Goal: Task Accomplishment & Management: Manage account settings

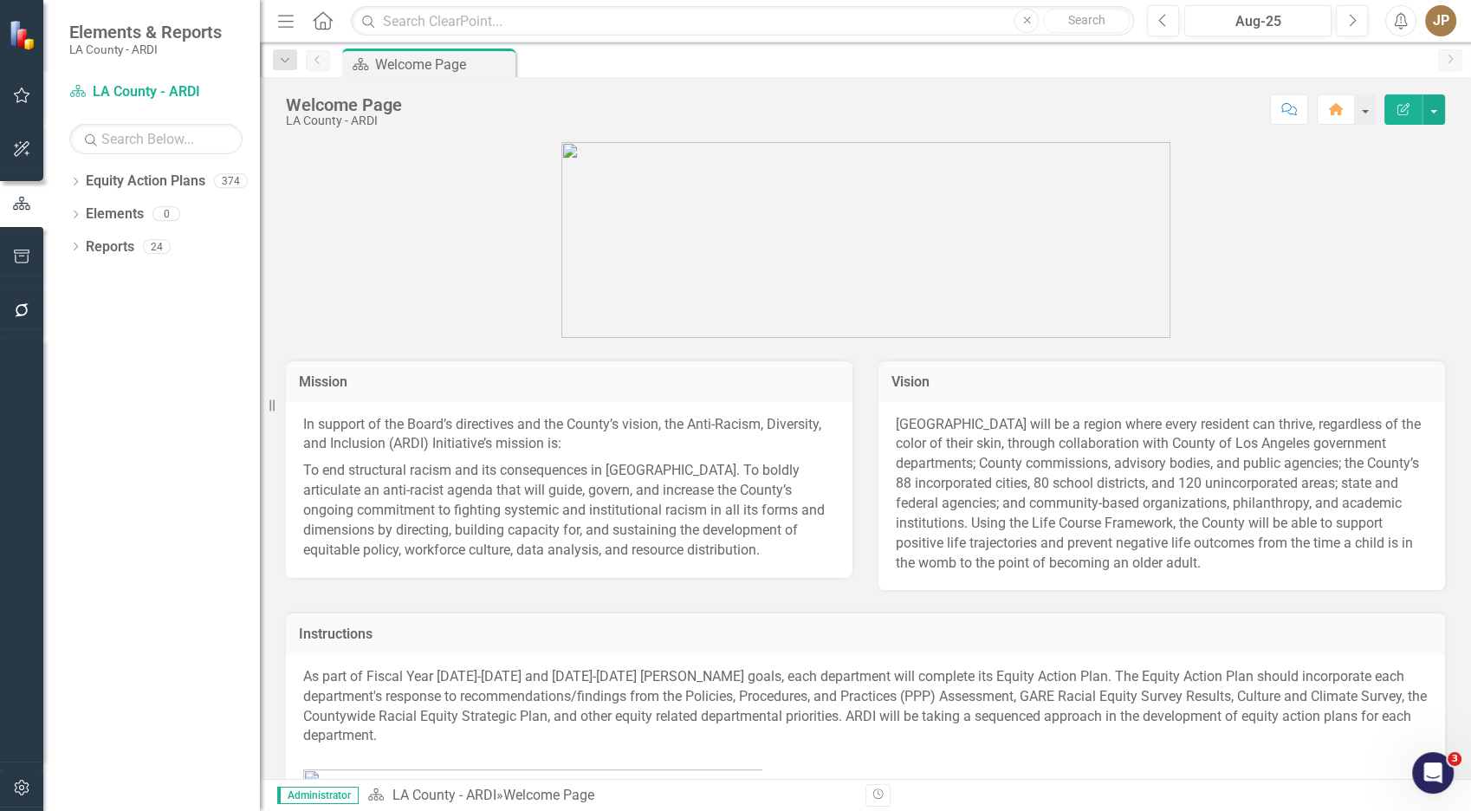
click at [77, 177] on div "Dropdown" at bounding box center [75, 183] width 12 height 15
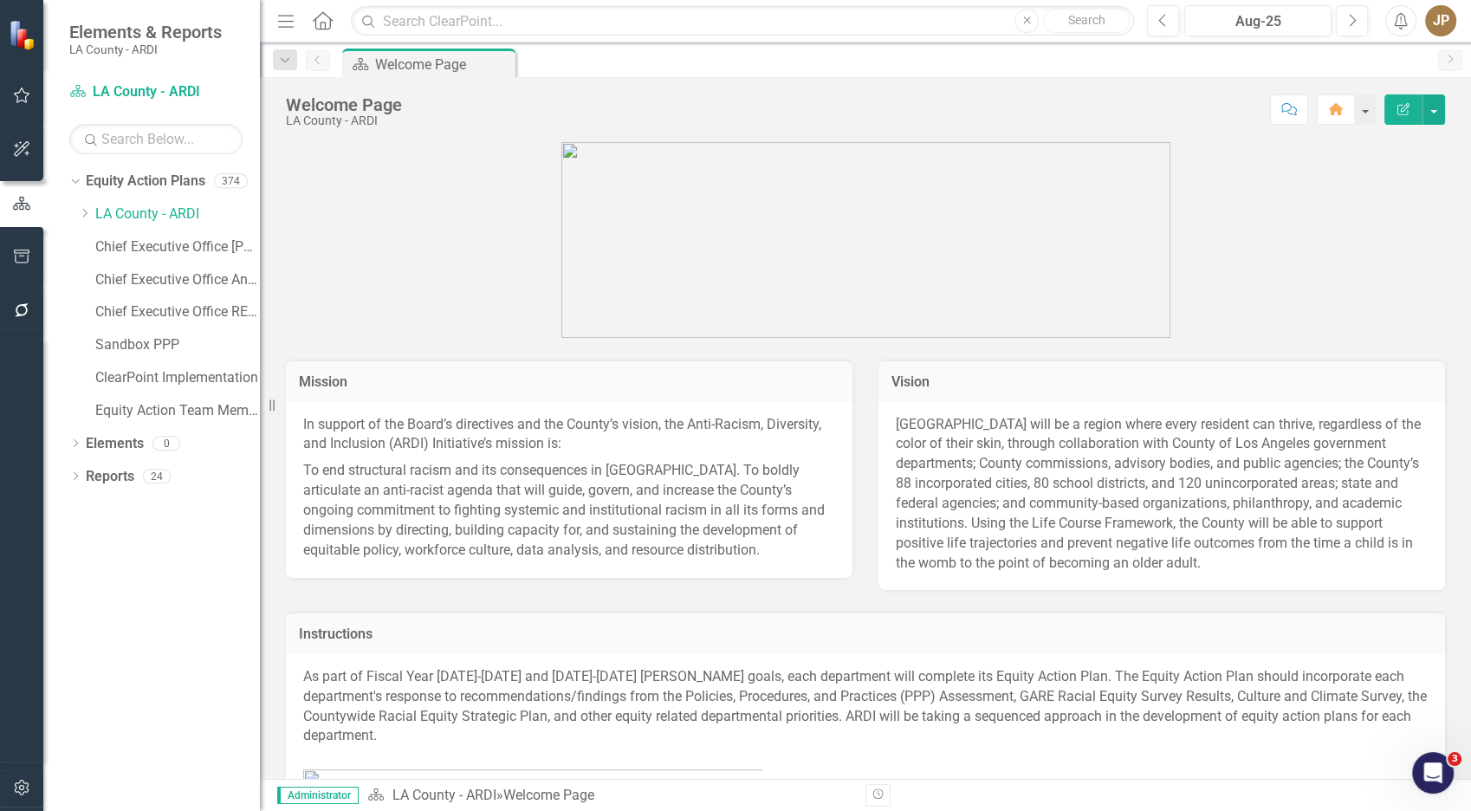
click at [74, 218] on div "Dropdown Equity Action Plans 374 Dropdown [GEOGRAPHIC_DATA] - ARDI Dropdown Dep…" at bounding box center [164, 298] width 191 height 262
click at [92, 217] on div "Dropdown" at bounding box center [86, 214] width 17 height 15
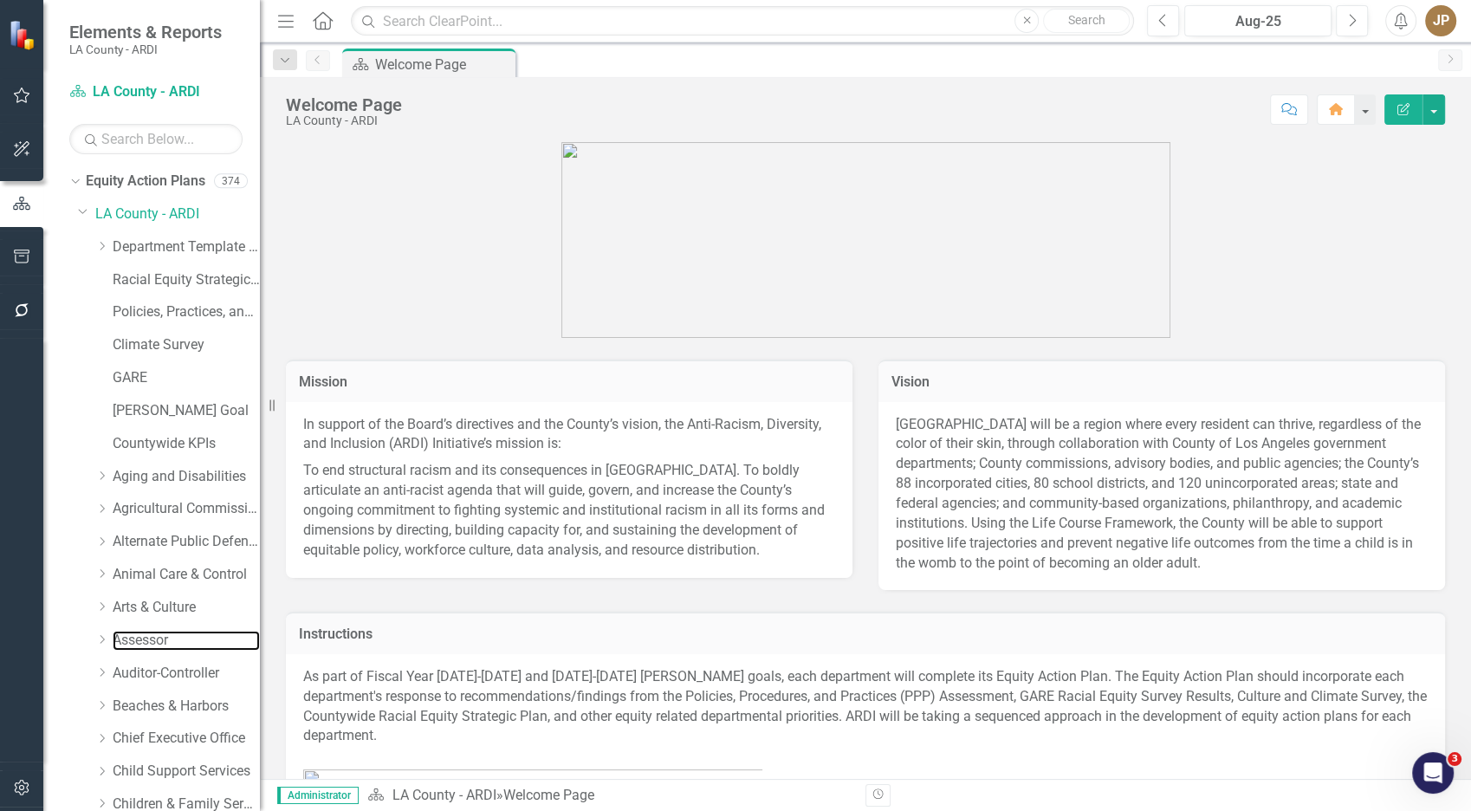
click at [148, 641] on link "Assessor" at bounding box center [186, 641] width 147 height 20
click at [152, 618] on div "Dropdown Arts & Culture" at bounding box center [177, 607] width 165 height 29
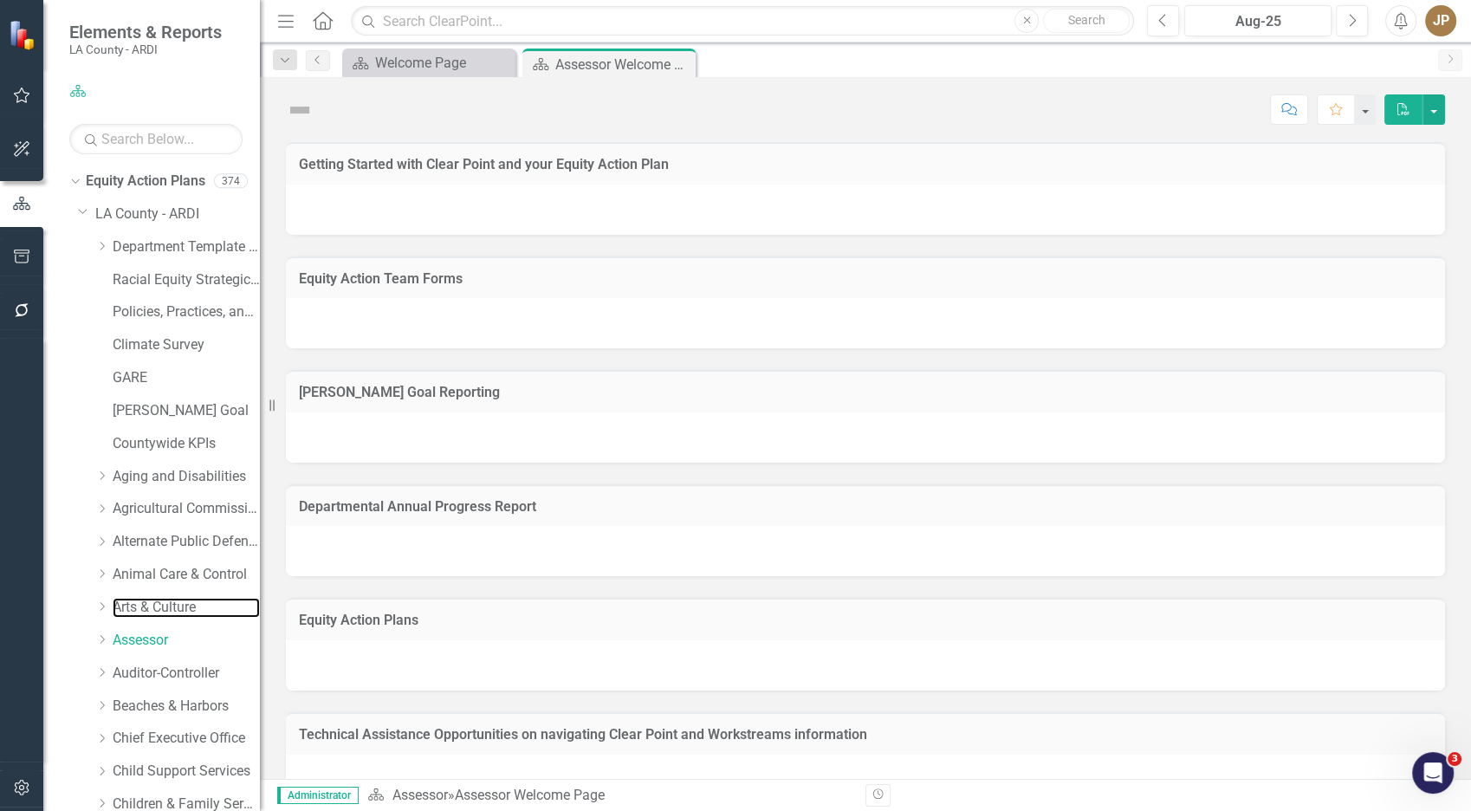
click at [152, 610] on link "Arts & Culture" at bounding box center [186, 608] width 147 height 20
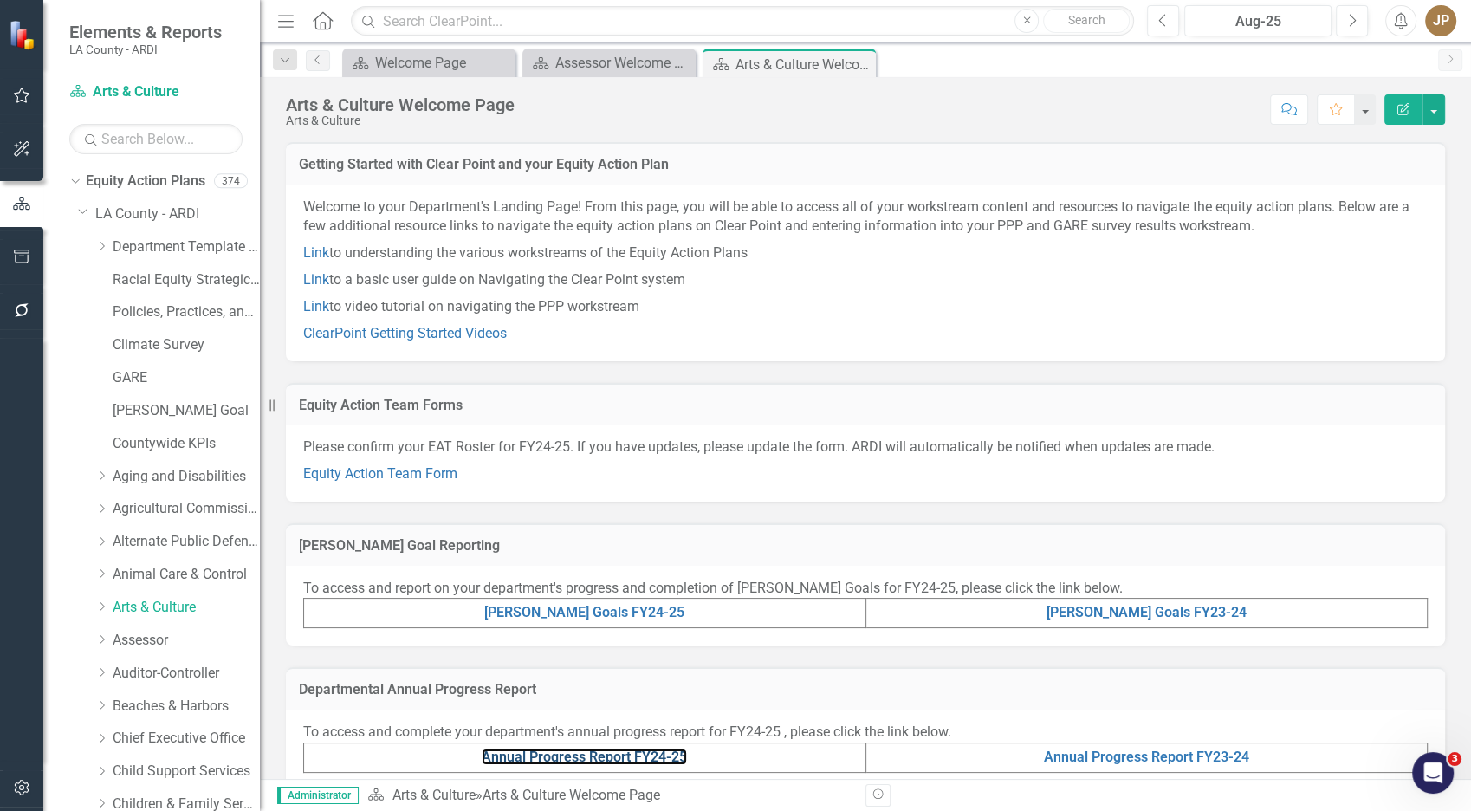
click at [615, 748] on link "Annual Progress Report FY24-25" at bounding box center [584, 756] width 205 height 16
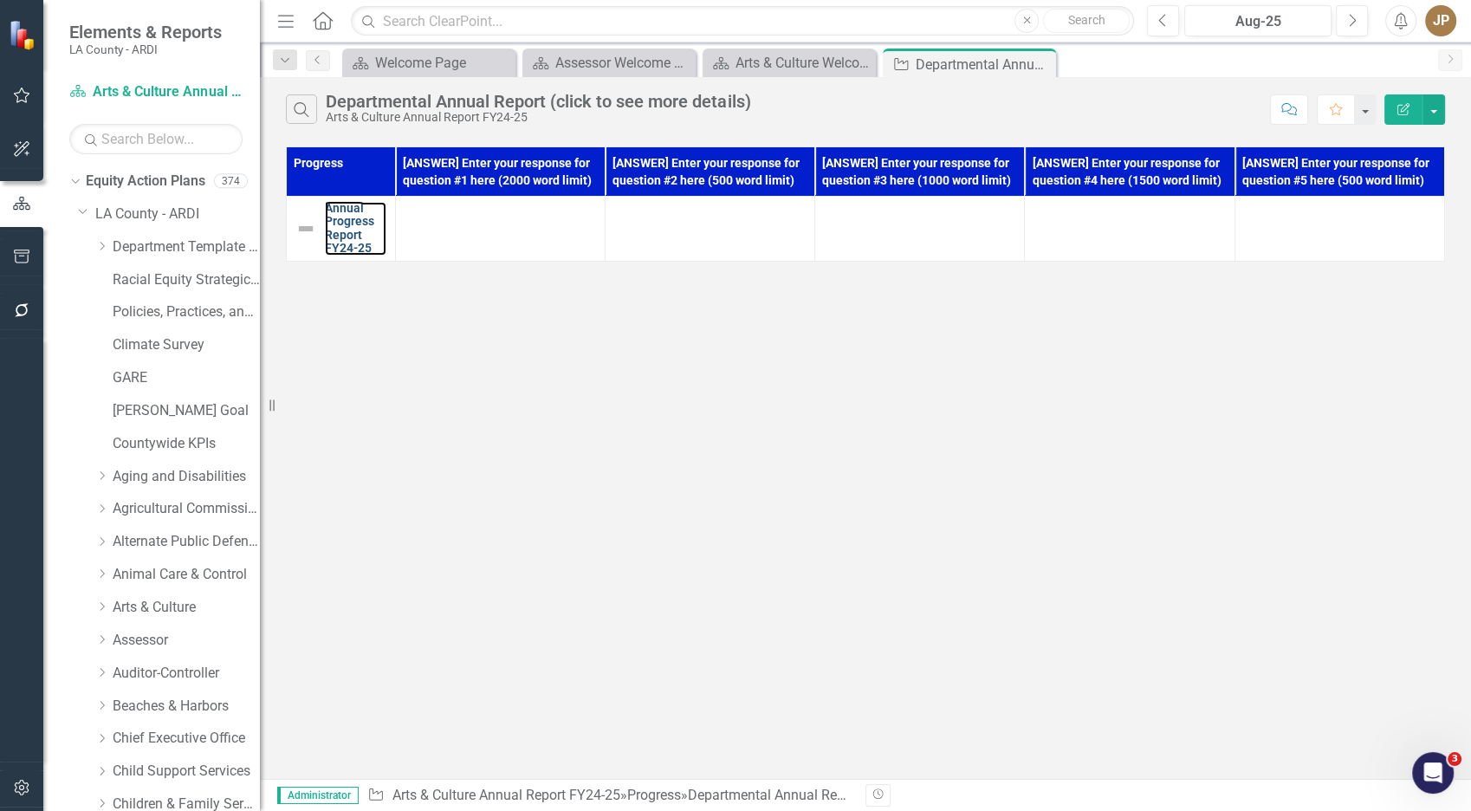
click at [338, 234] on link "Annual Progress Report FY24-25" at bounding box center [356, 229] width 62 height 54
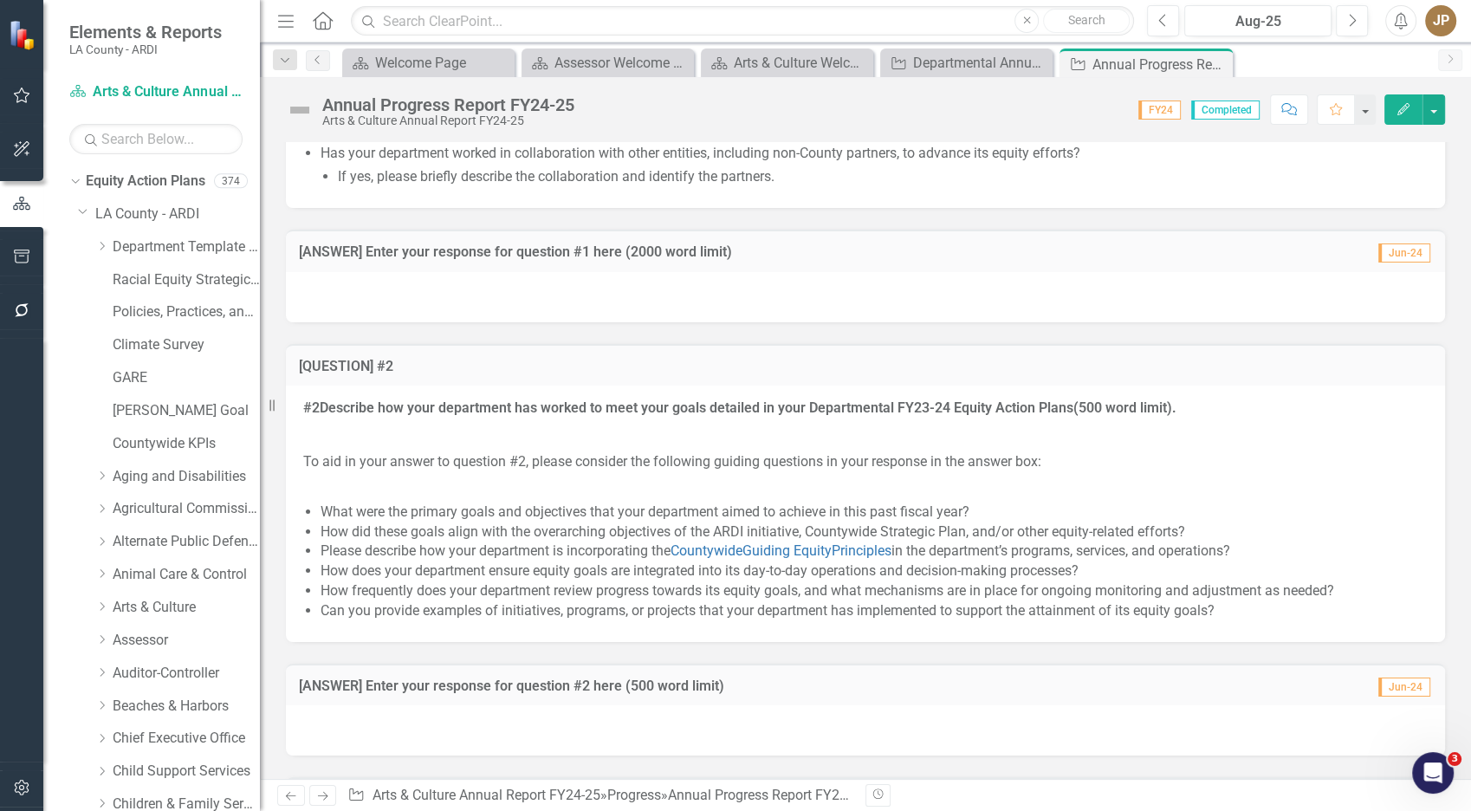
scroll to position [1766, 0]
click at [485, 323] on div at bounding box center [865, 298] width 1159 height 50
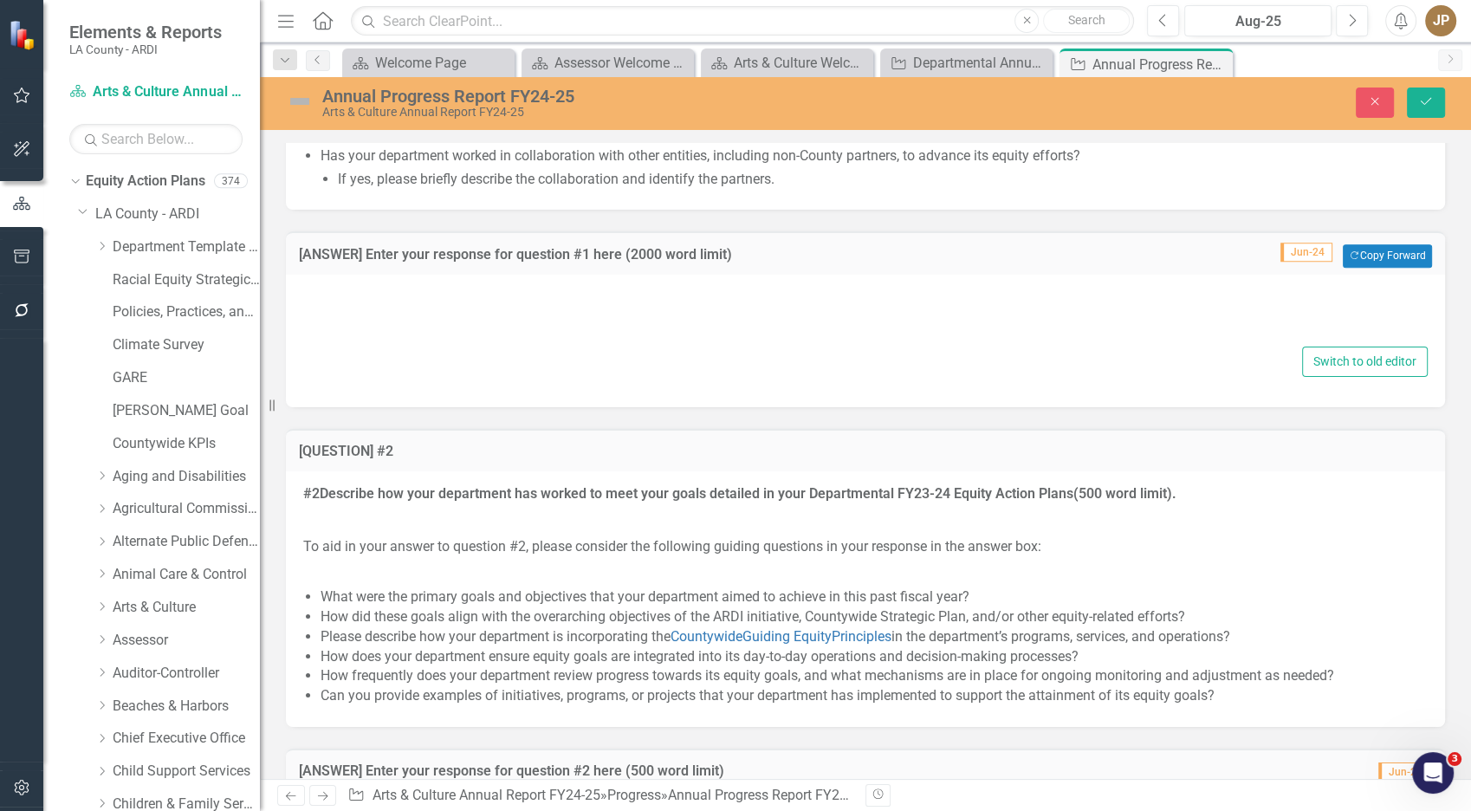
click at [519, 343] on div at bounding box center [865, 315] width 1124 height 55
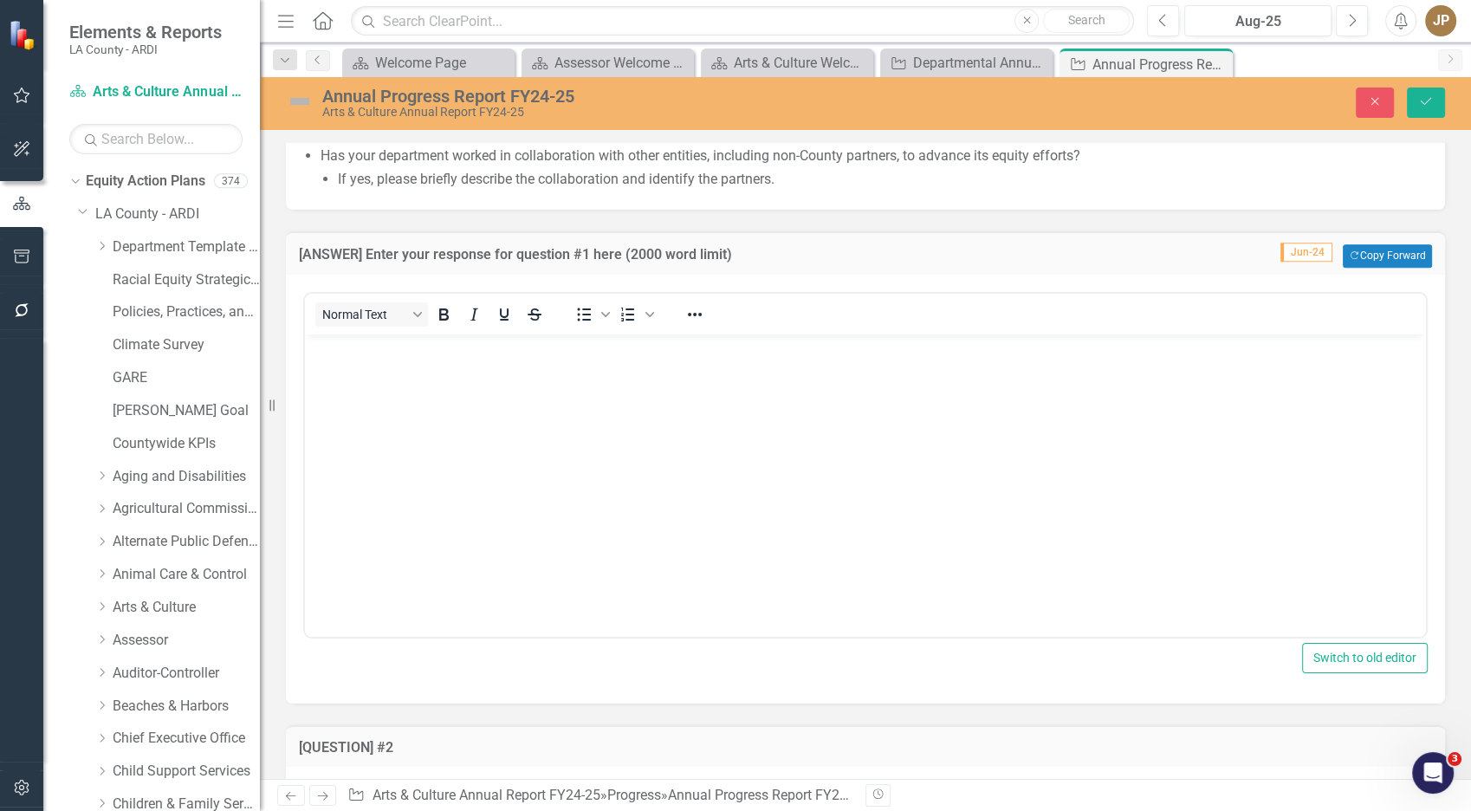
scroll to position [0, 0]
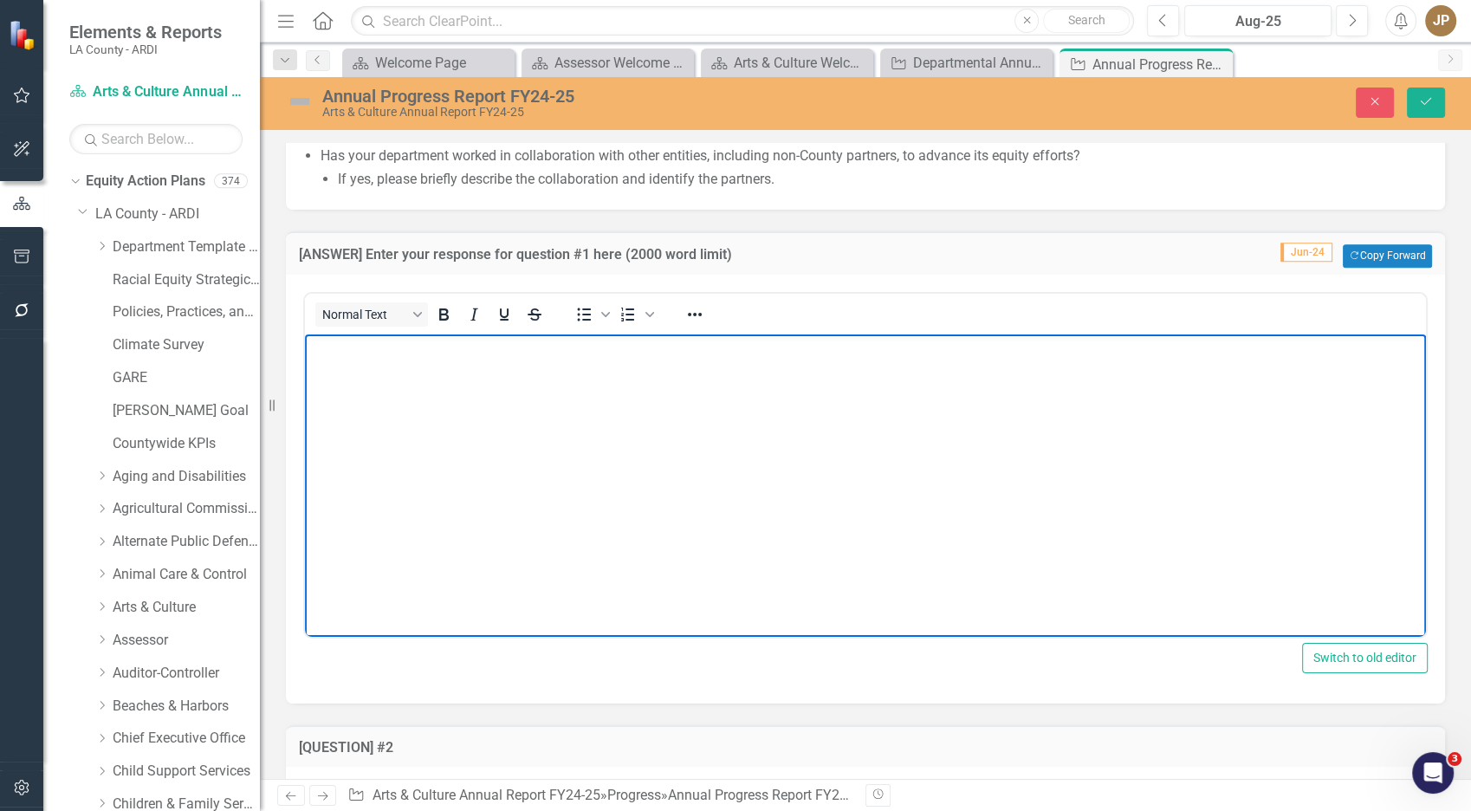
click at [392, 423] on body "Rich Text Area. Press ALT-0 for help." at bounding box center [865, 464] width 1121 height 260
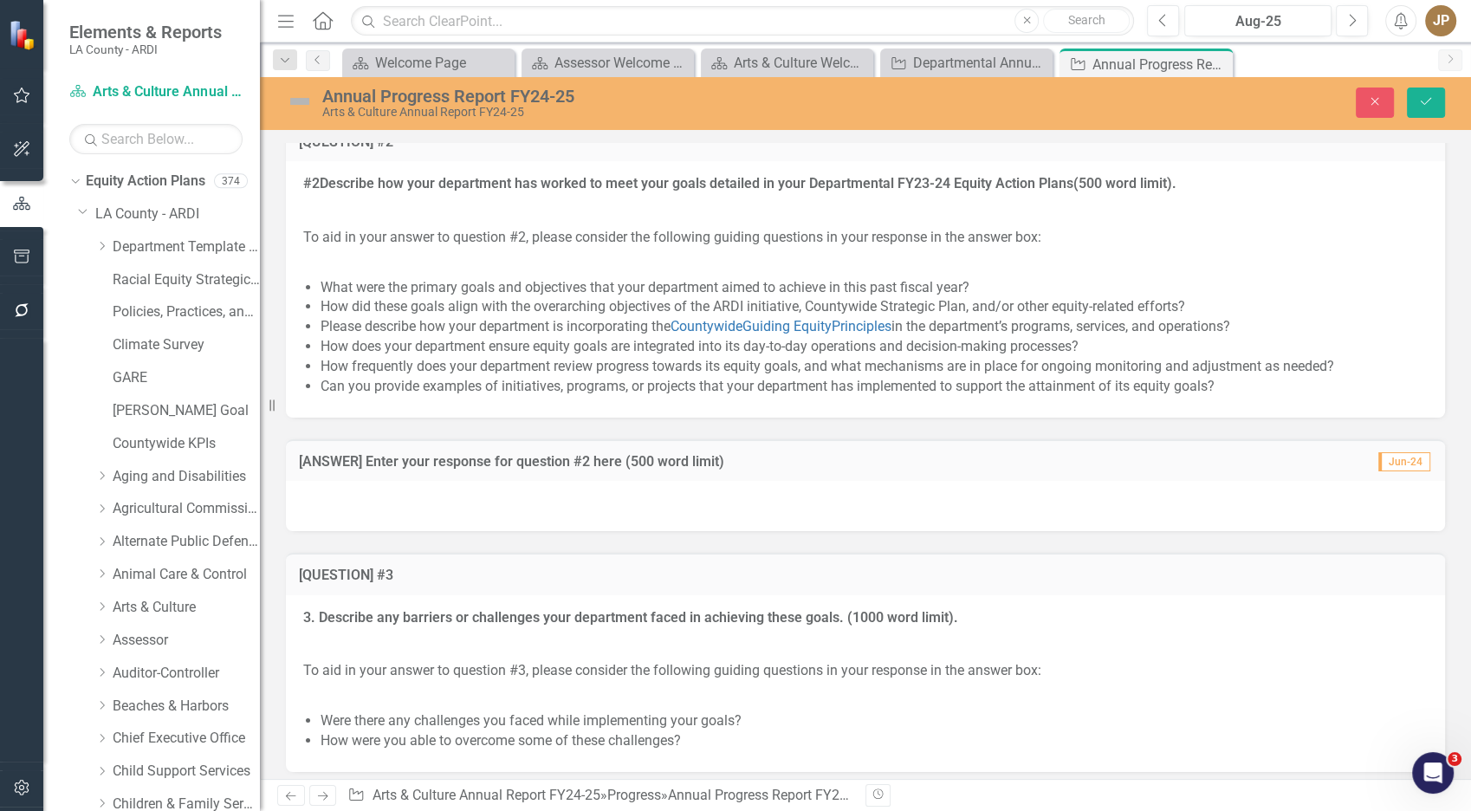
click at [434, 531] on div at bounding box center [865, 506] width 1159 height 50
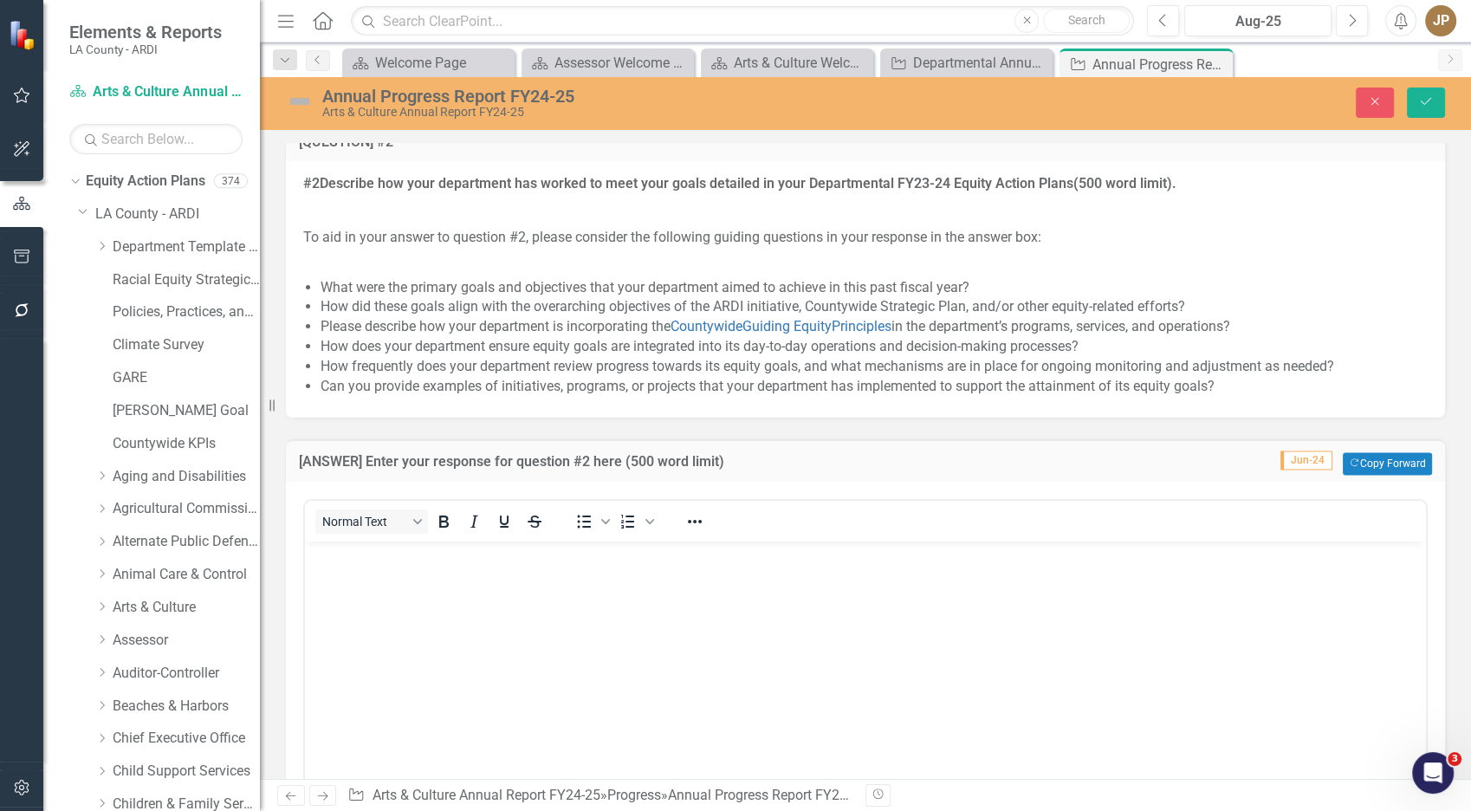
click at [445, 594] on body "Rich Text Area. Press ALT-0 for help." at bounding box center [865, 671] width 1121 height 260
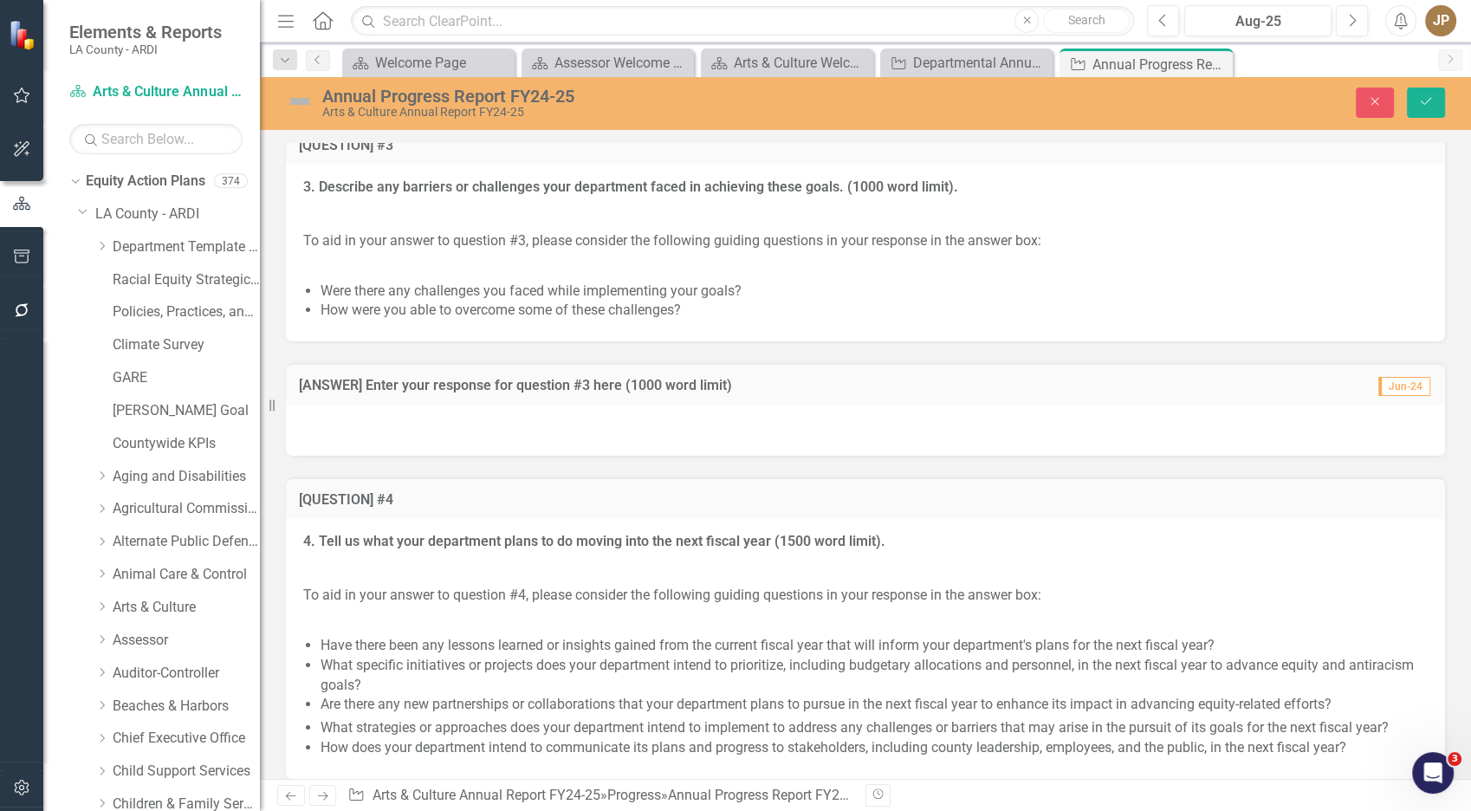
click at [443, 456] on div at bounding box center [865, 430] width 1159 height 50
click at [435, 456] on div at bounding box center [865, 430] width 1159 height 50
click at [566, 456] on div at bounding box center [865, 430] width 1159 height 50
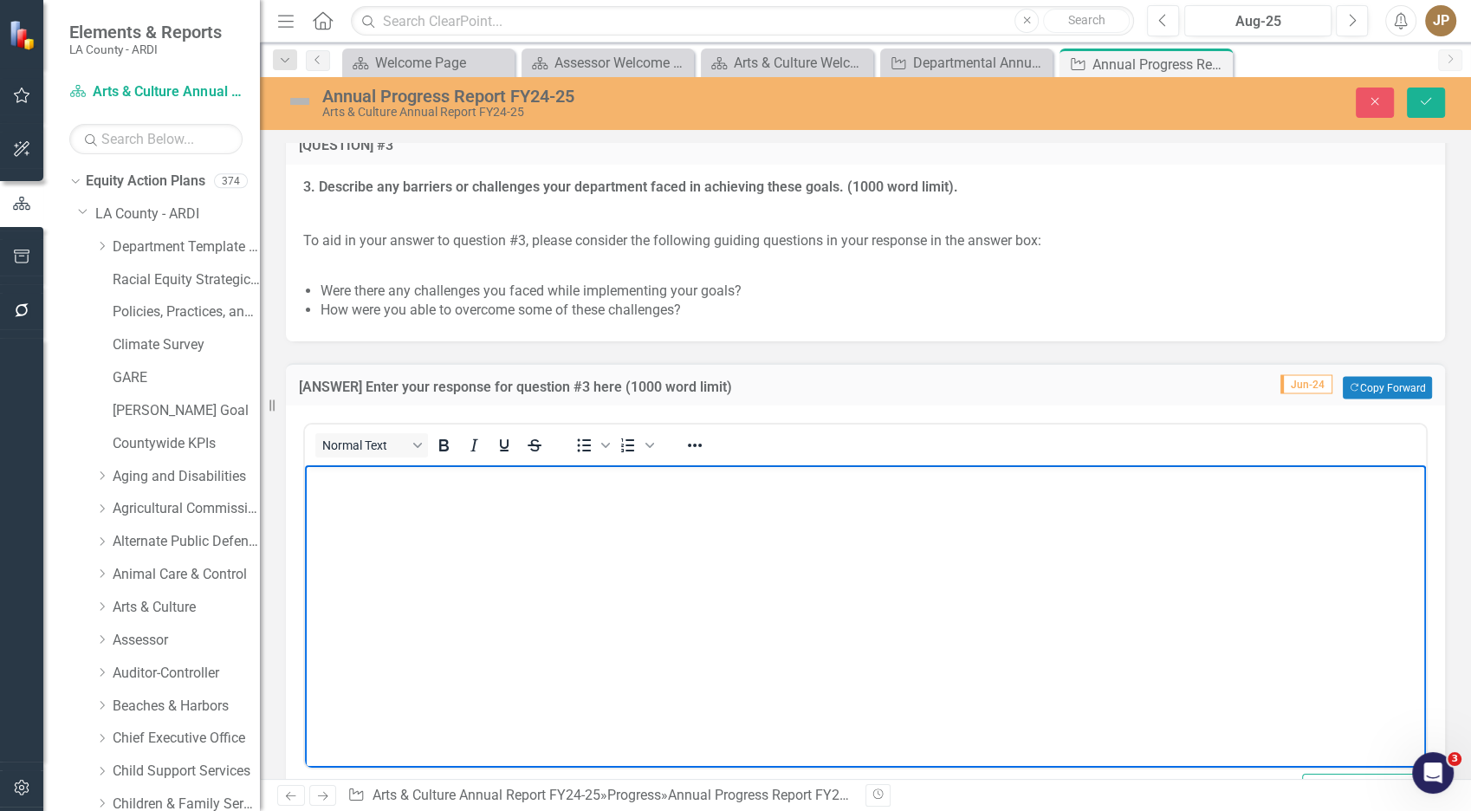
click at [486, 560] on body "Rich Text Area. Press ALT-0 for help." at bounding box center [865, 595] width 1121 height 260
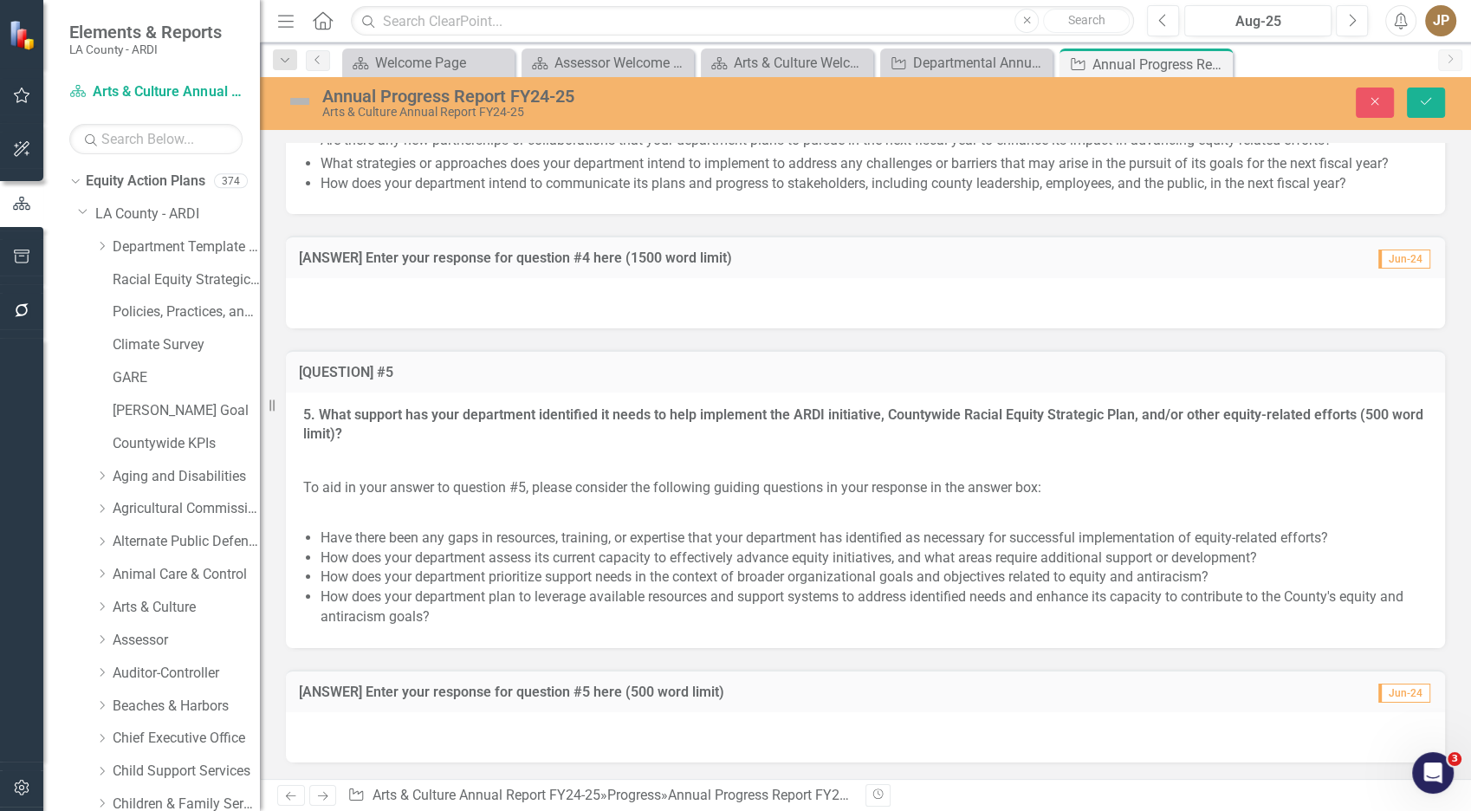
click at [695, 308] on div at bounding box center [865, 303] width 1159 height 50
click at [465, 305] on div at bounding box center [865, 303] width 1159 height 50
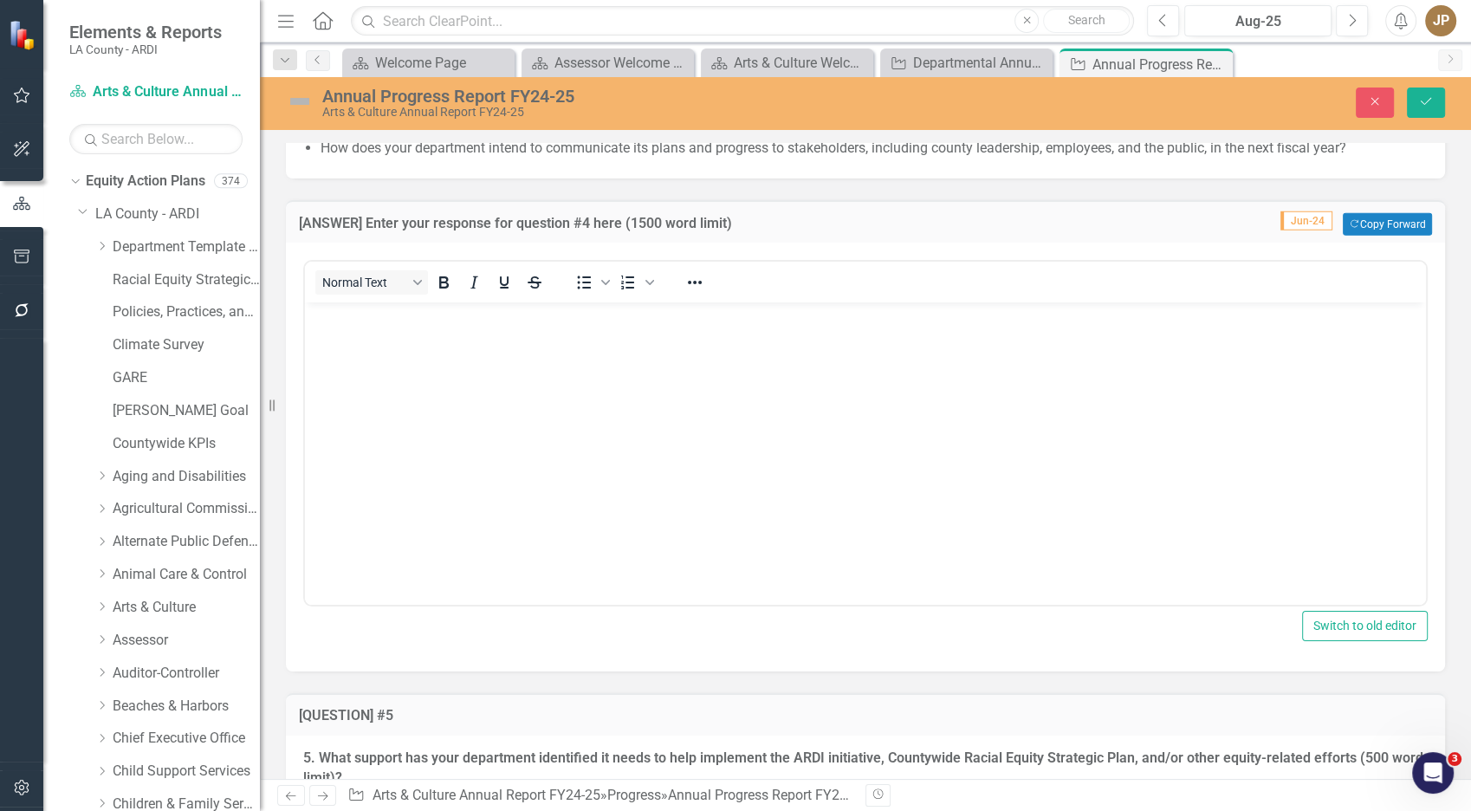
click at [367, 427] on body "Rich Text Area. Press ALT-0 for help." at bounding box center [865, 432] width 1121 height 260
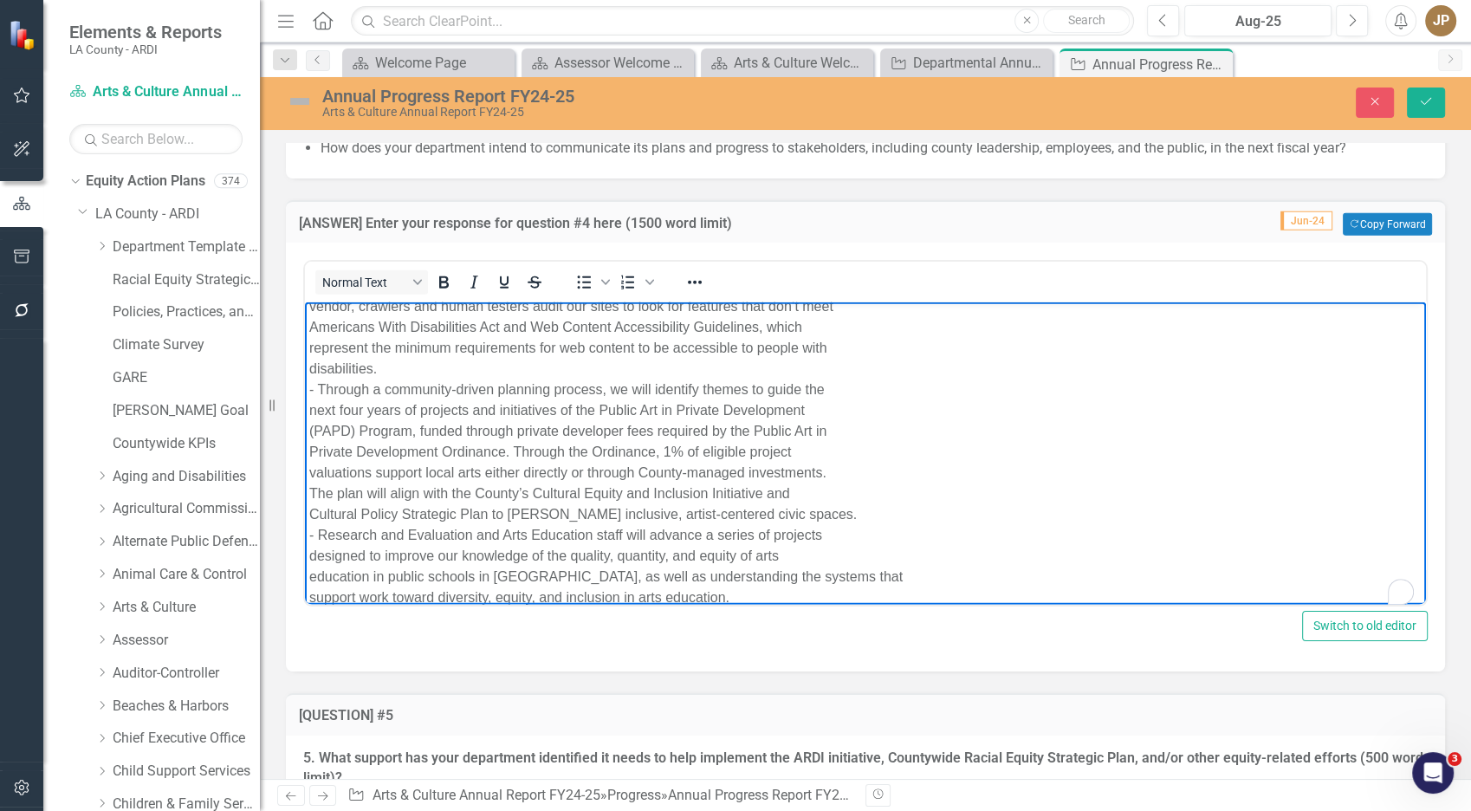
scroll to position [4539, 0]
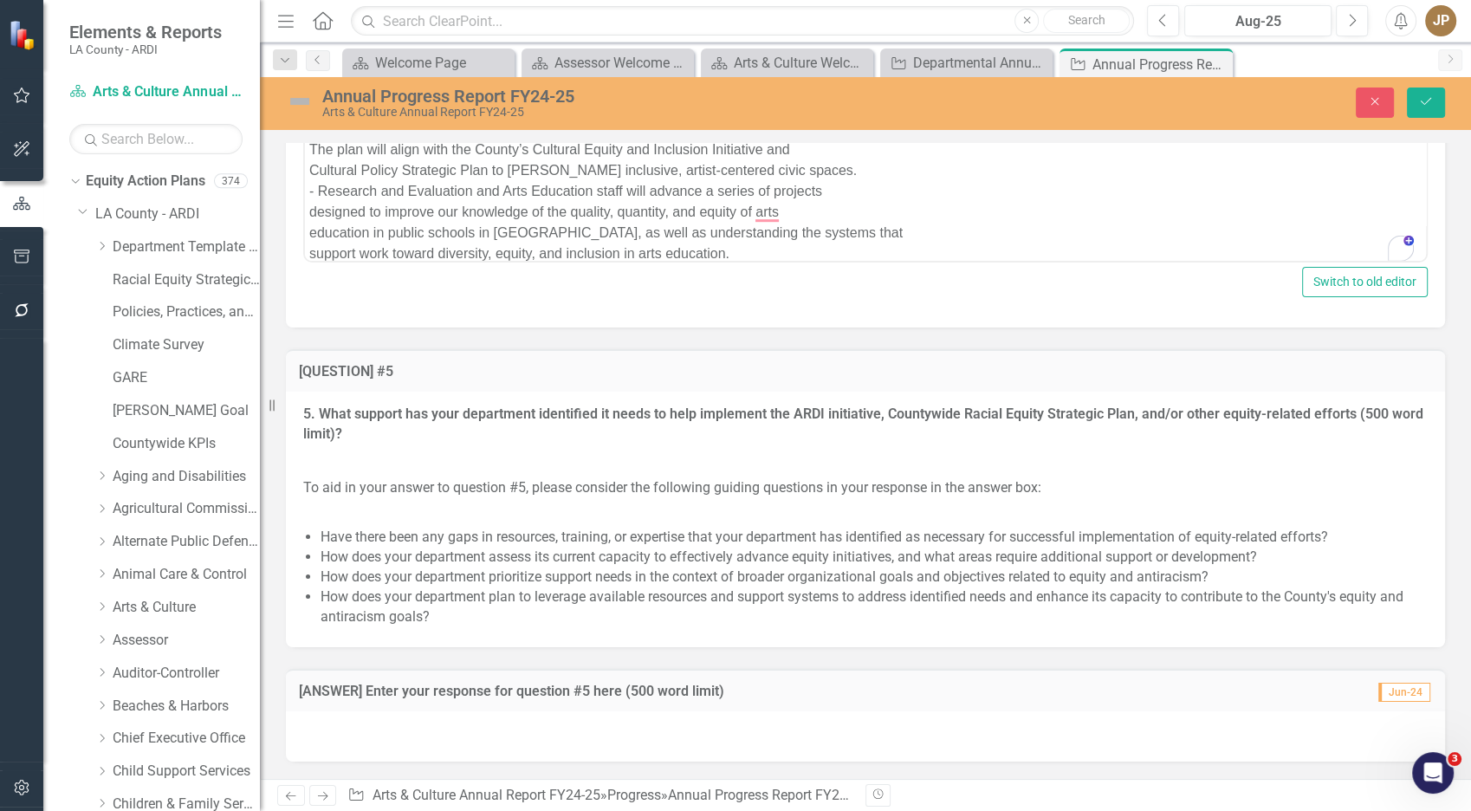
click at [425, 729] on div at bounding box center [865, 736] width 1159 height 50
click at [424, 729] on div at bounding box center [865, 736] width 1159 height 50
click at [409, 755] on div at bounding box center [865, 736] width 1159 height 50
click at [409, 754] on div at bounding box center [865, 736] width 1159 height 50
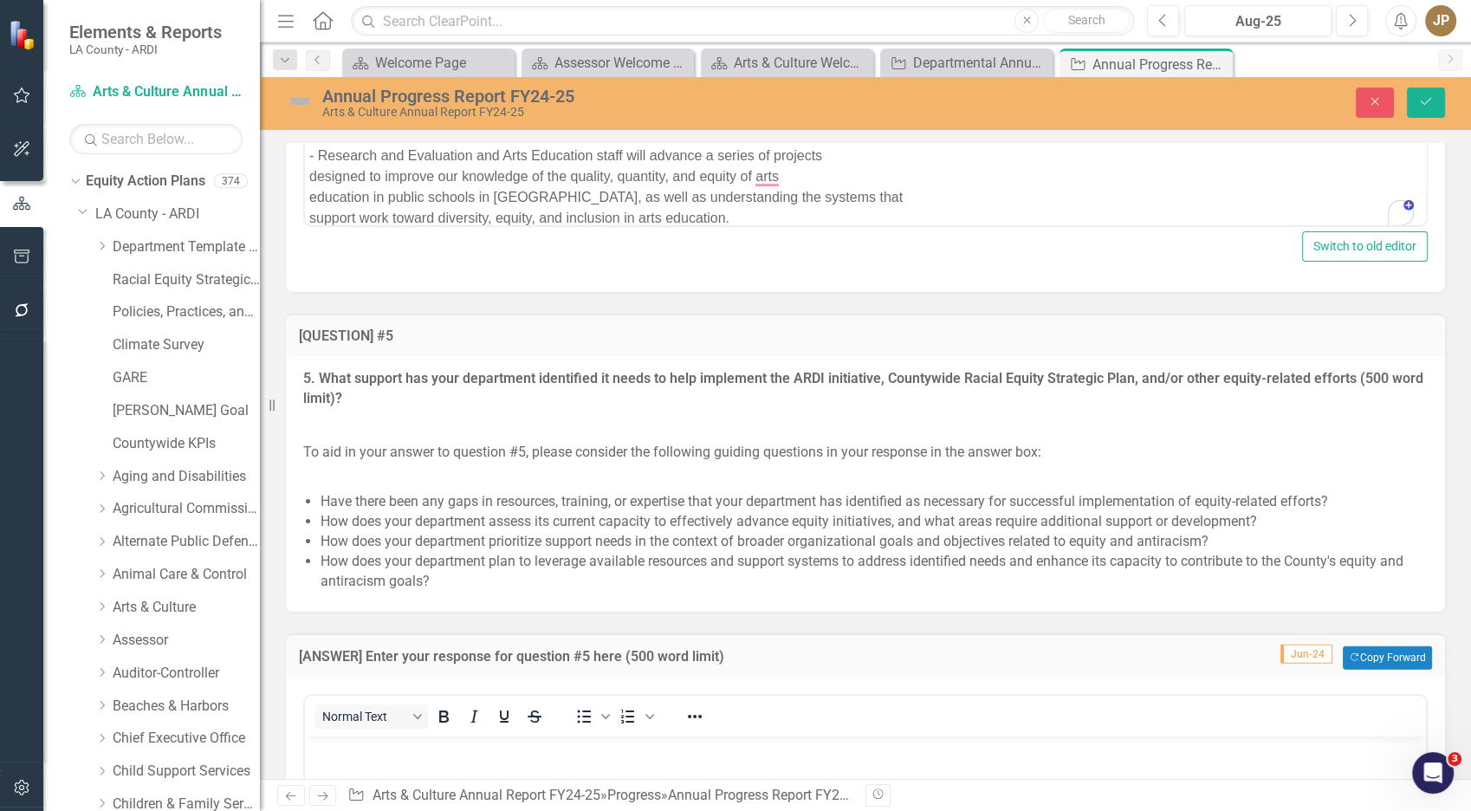
scroll to position [0, 0]
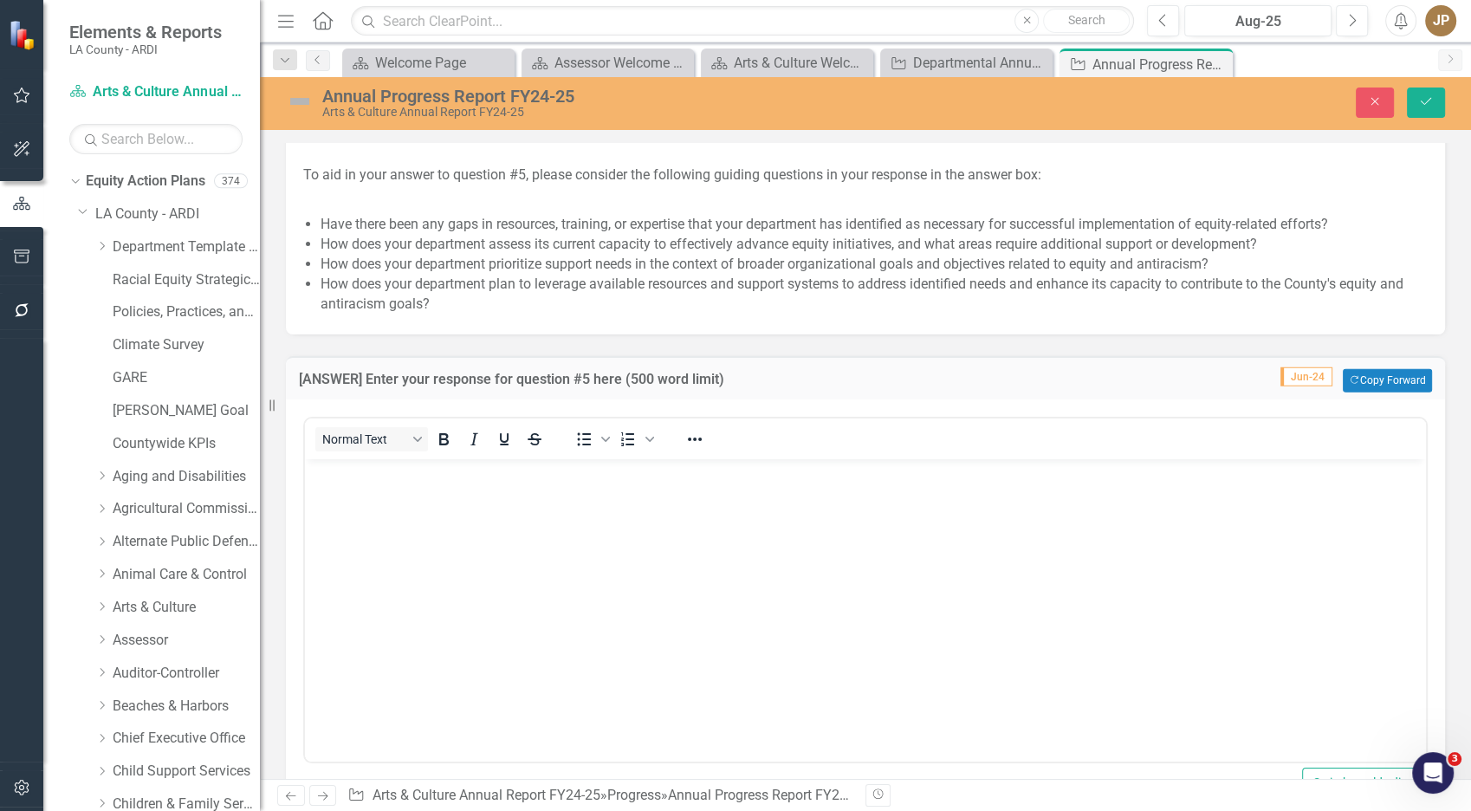
click at [476, 593] on body "Rich Text Area. Press ALT-0 for help." at bounding box center [865, 588] width 1121 height 260
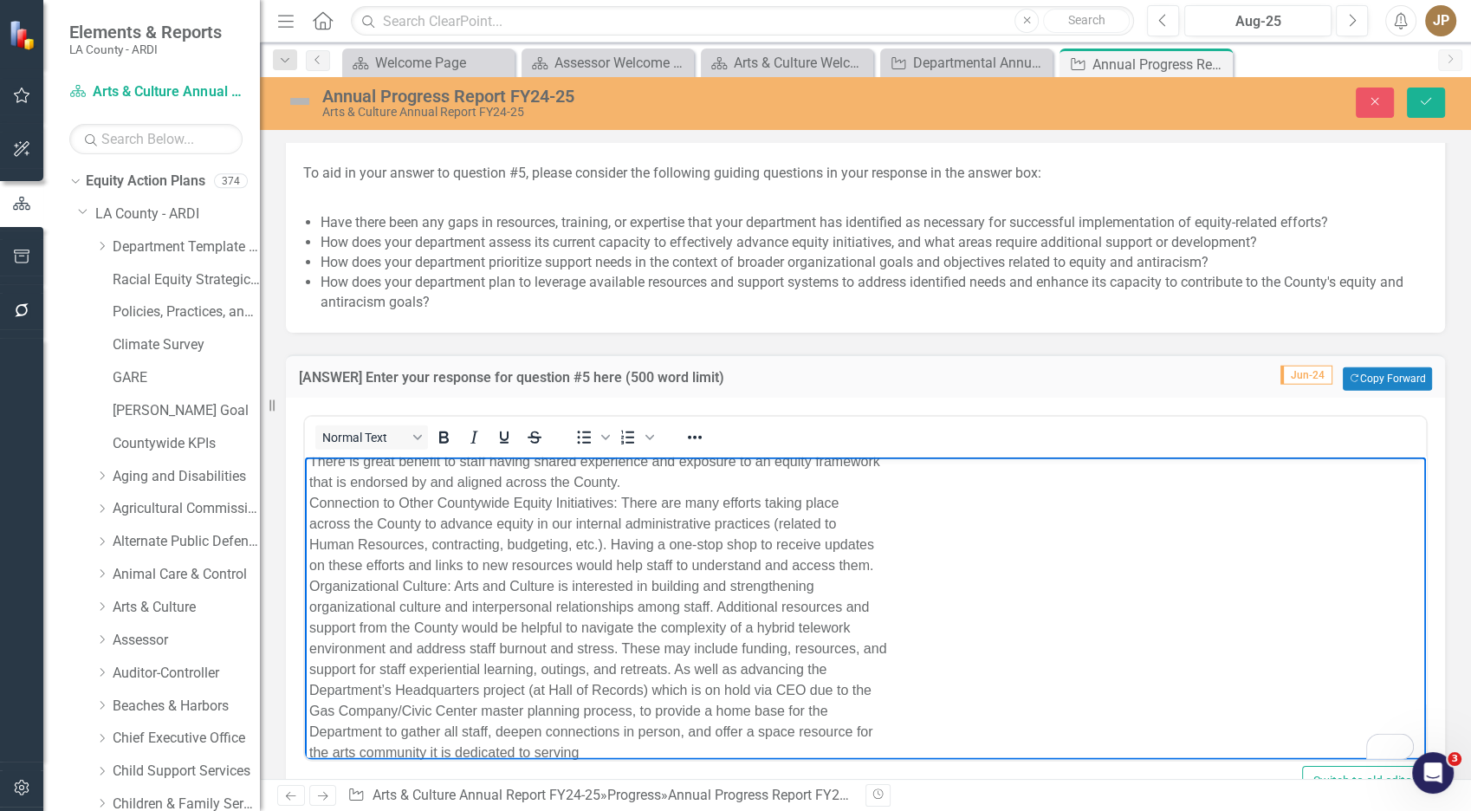
scroll to position [634, 0]
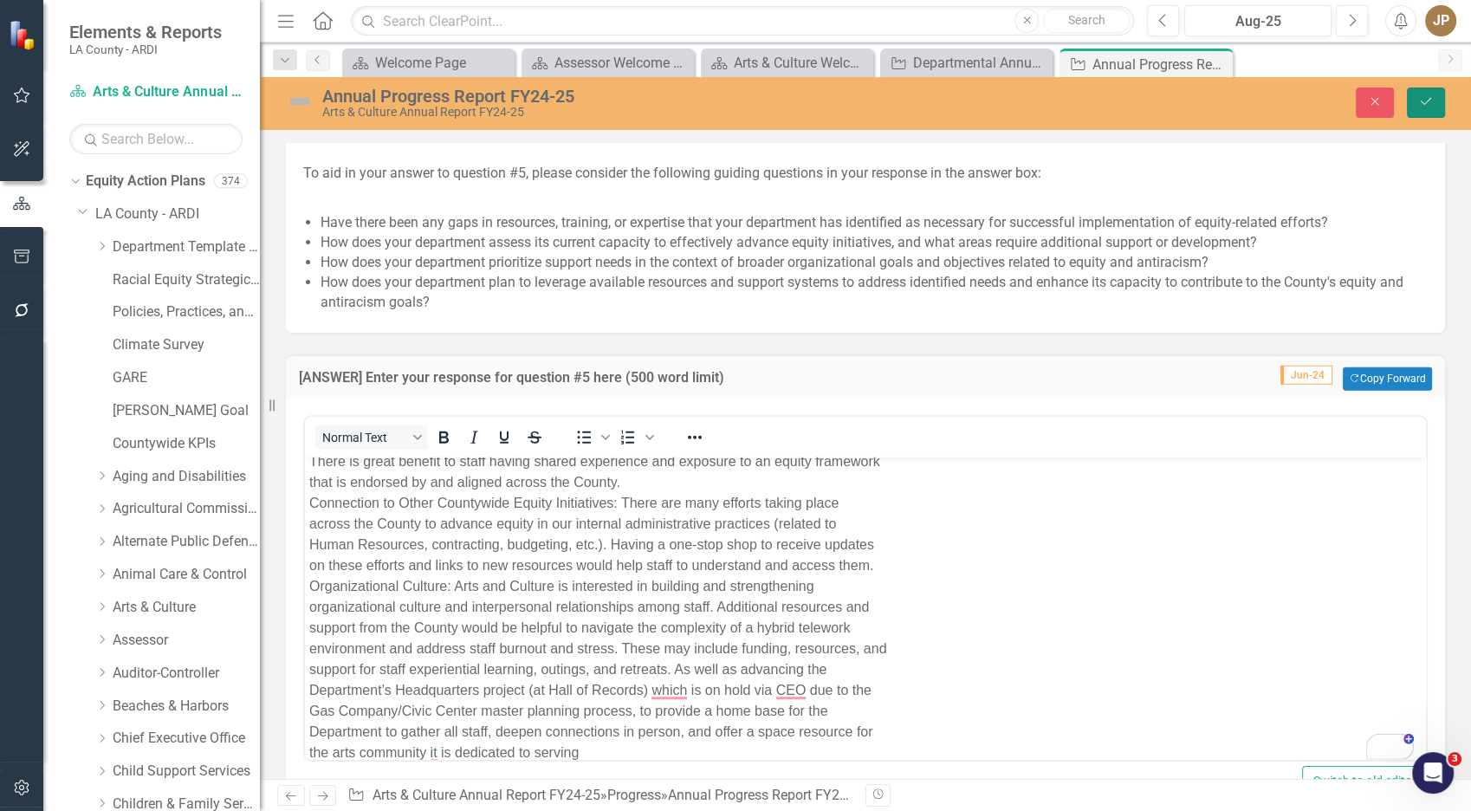
click at [1424, 88] on button "Save" at bounding box center [1426, 102] width 38 height 30
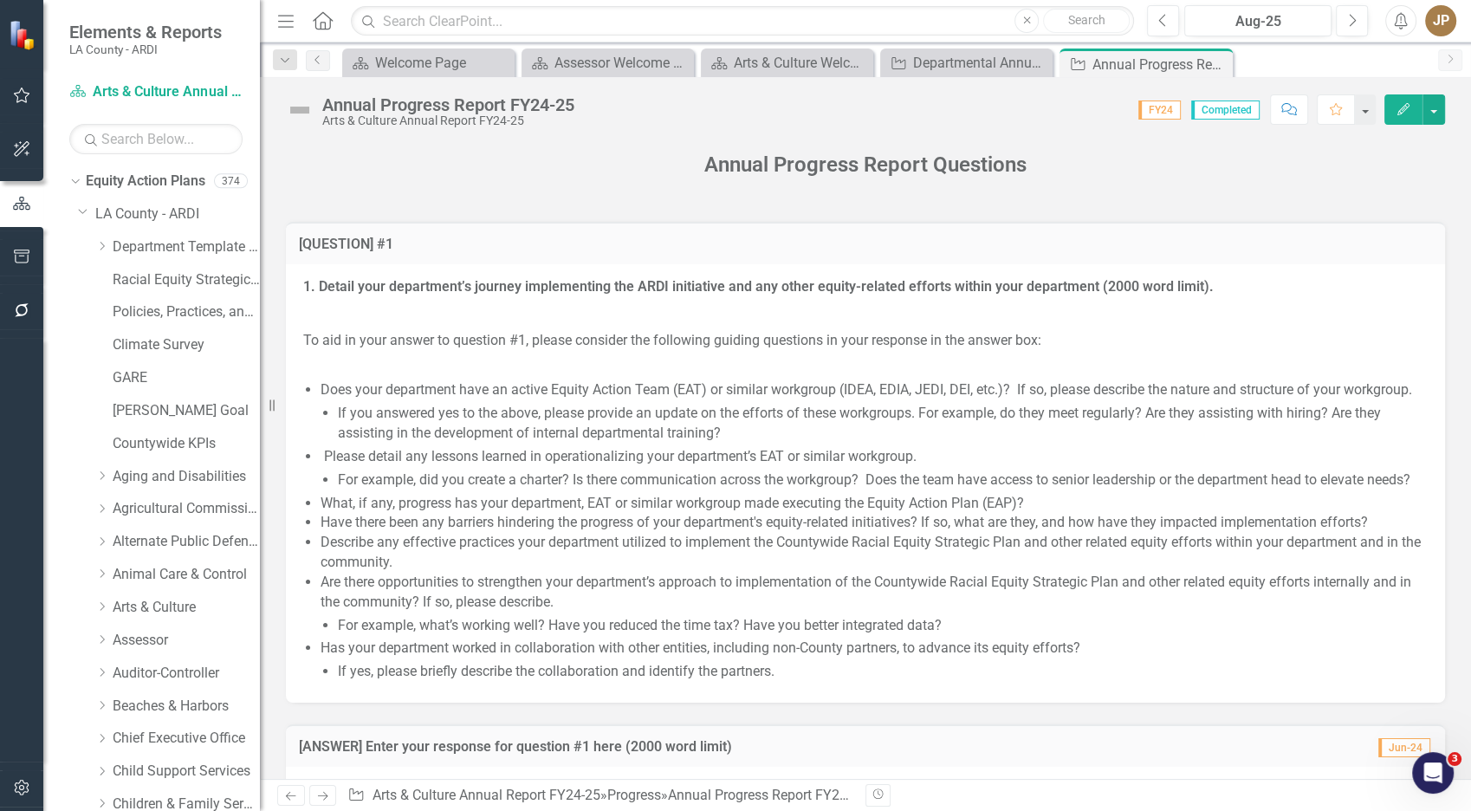
scroll to position [1273, 0]
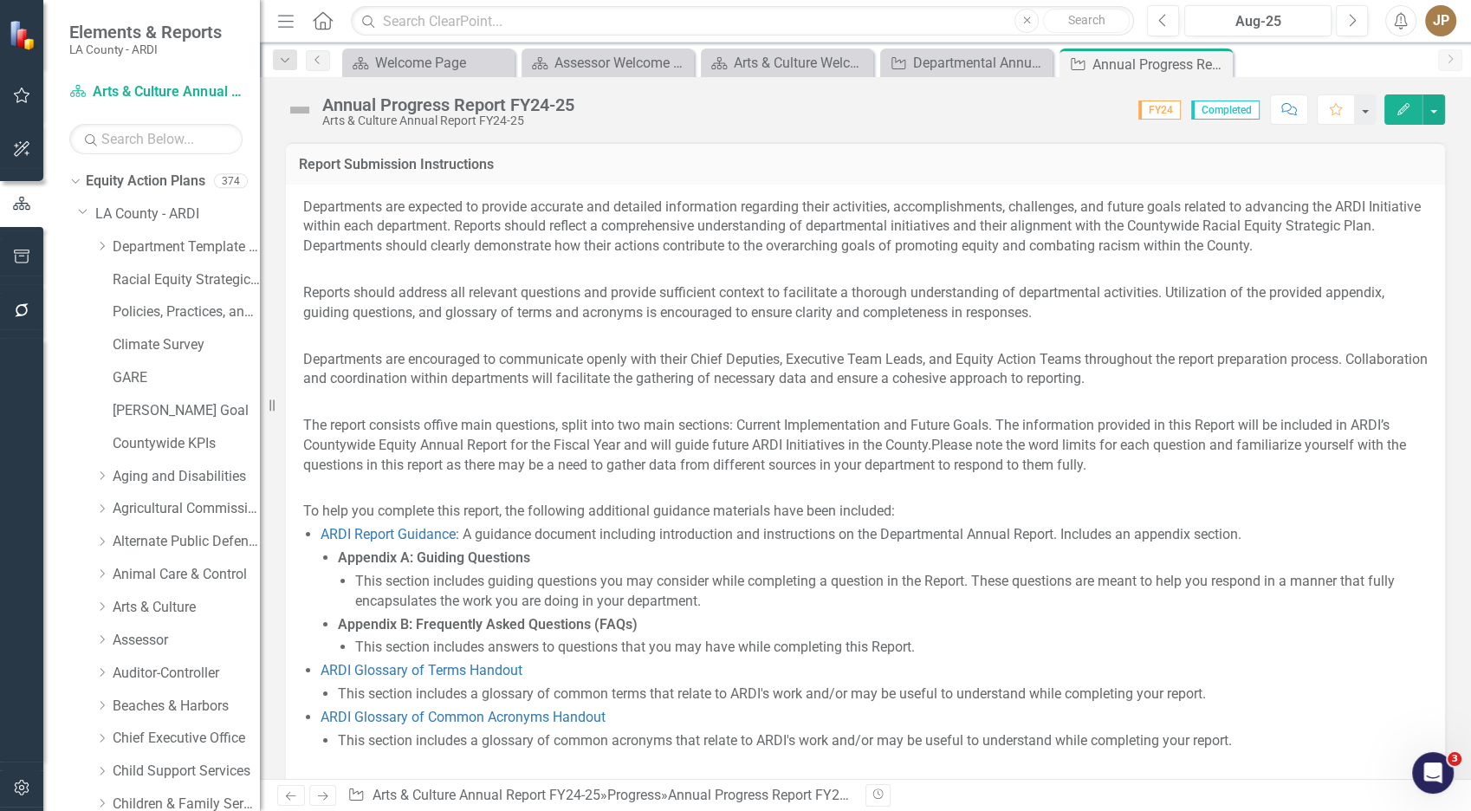
scroll to position [1273, 0]
